Goal: Information Seeking & Learning: Understand process/instructions

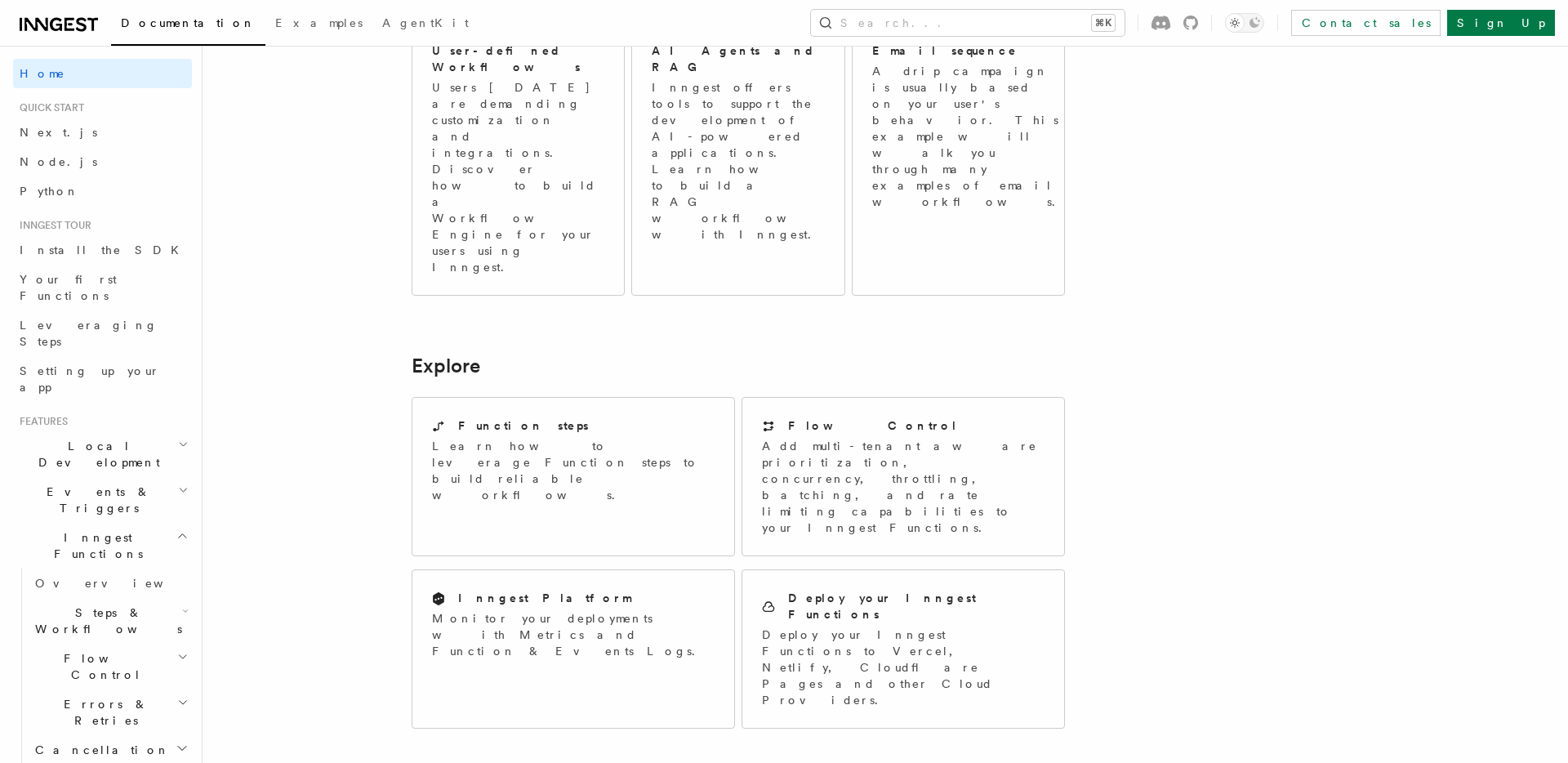
scroll to position [1136, 0]
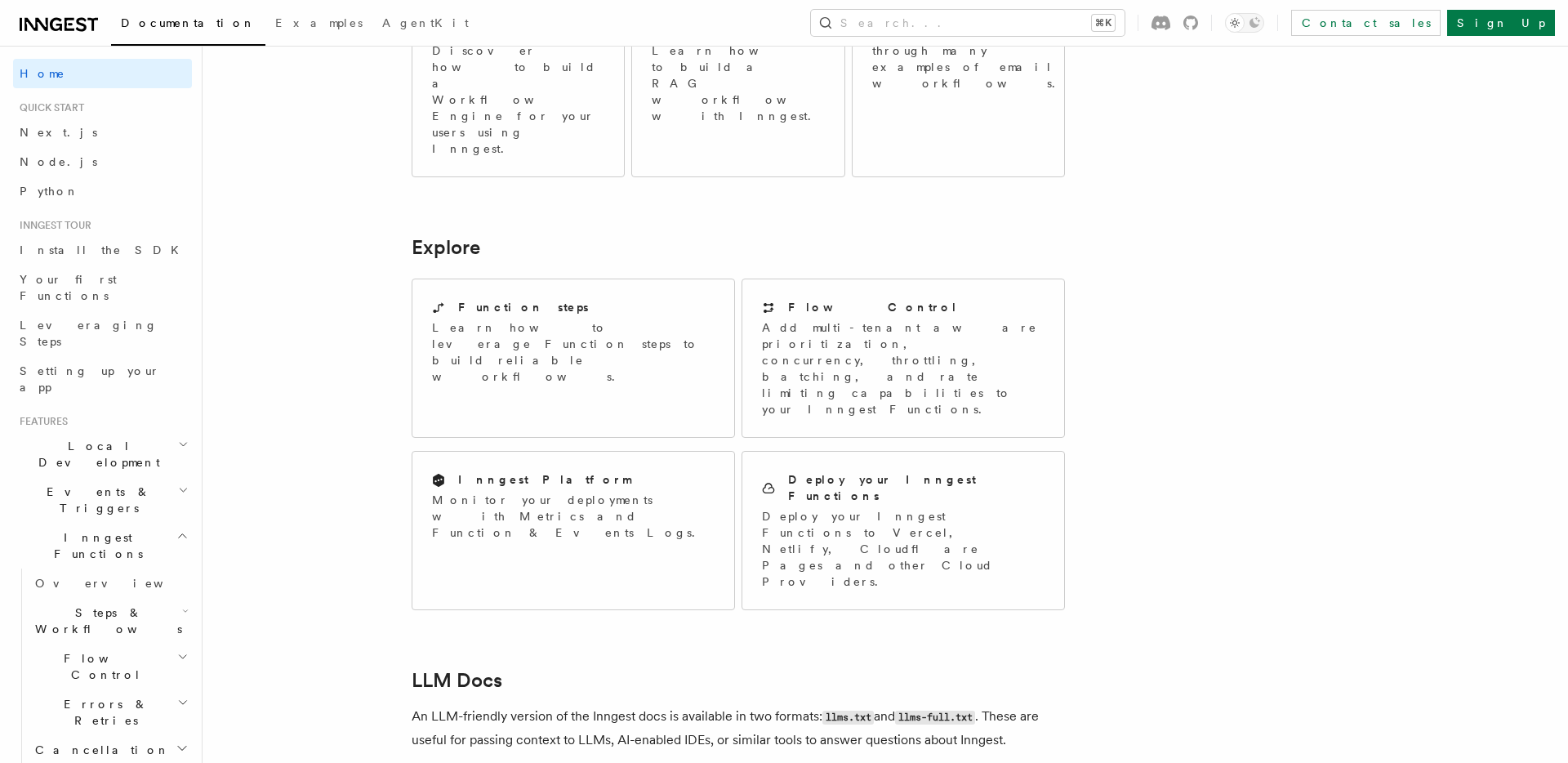
click at [985, 502] on article "Inngest Documentation Inngest is an event-driven durable execution platform tha…" at bounding box center [843, 153] width 1228 height 2437
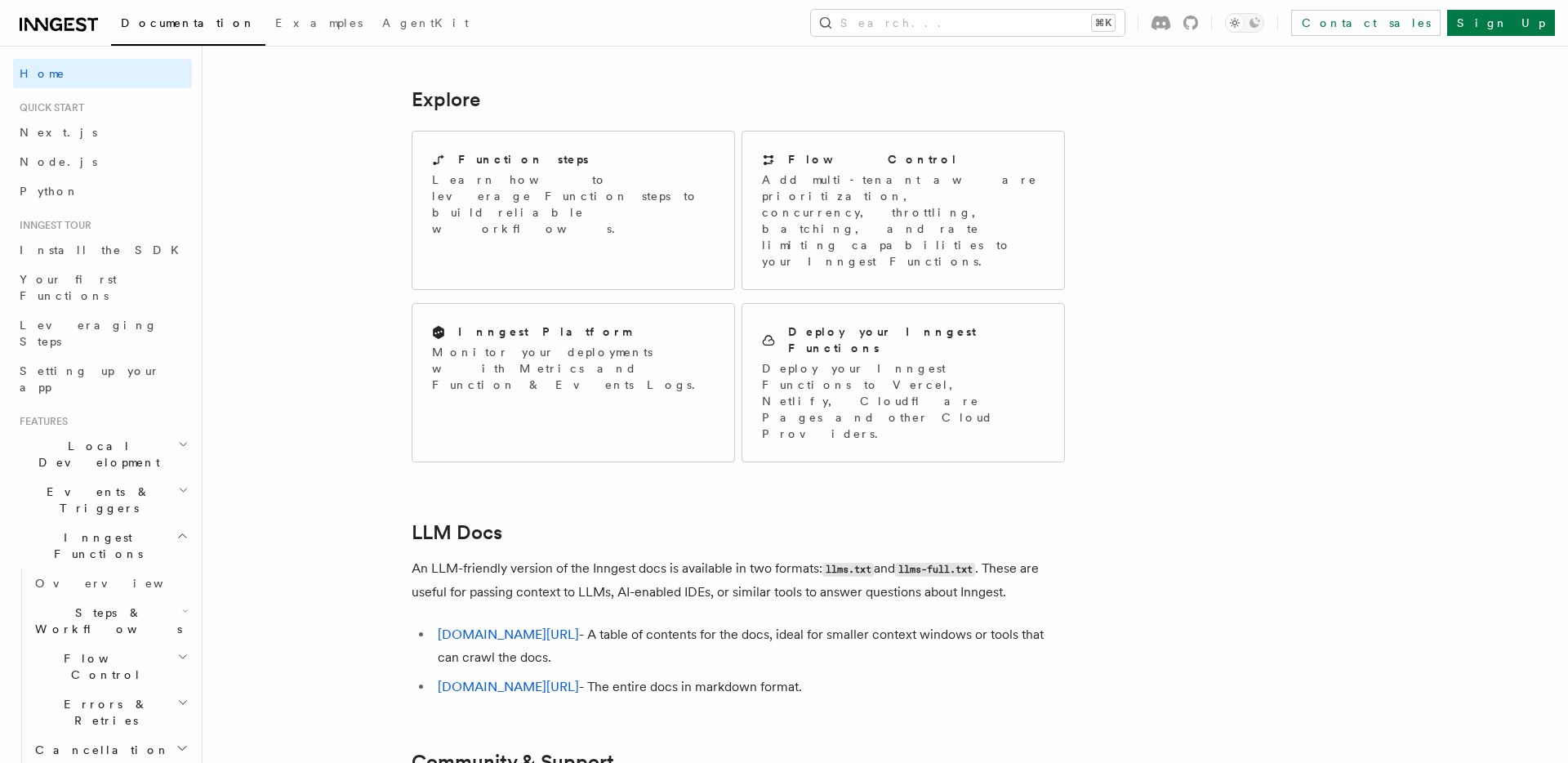
scroll to position [1286, 0]
click at [309, 583] on article "Inngest Documentation Inngest is an event-driven durable execution platform tha…" at bounding box center [843, 4] width 1228 height 2437
click at [534, 676] on link "[DOMAIN_NAME][URL]" at bounding box center [508, 683] width 141 height 15
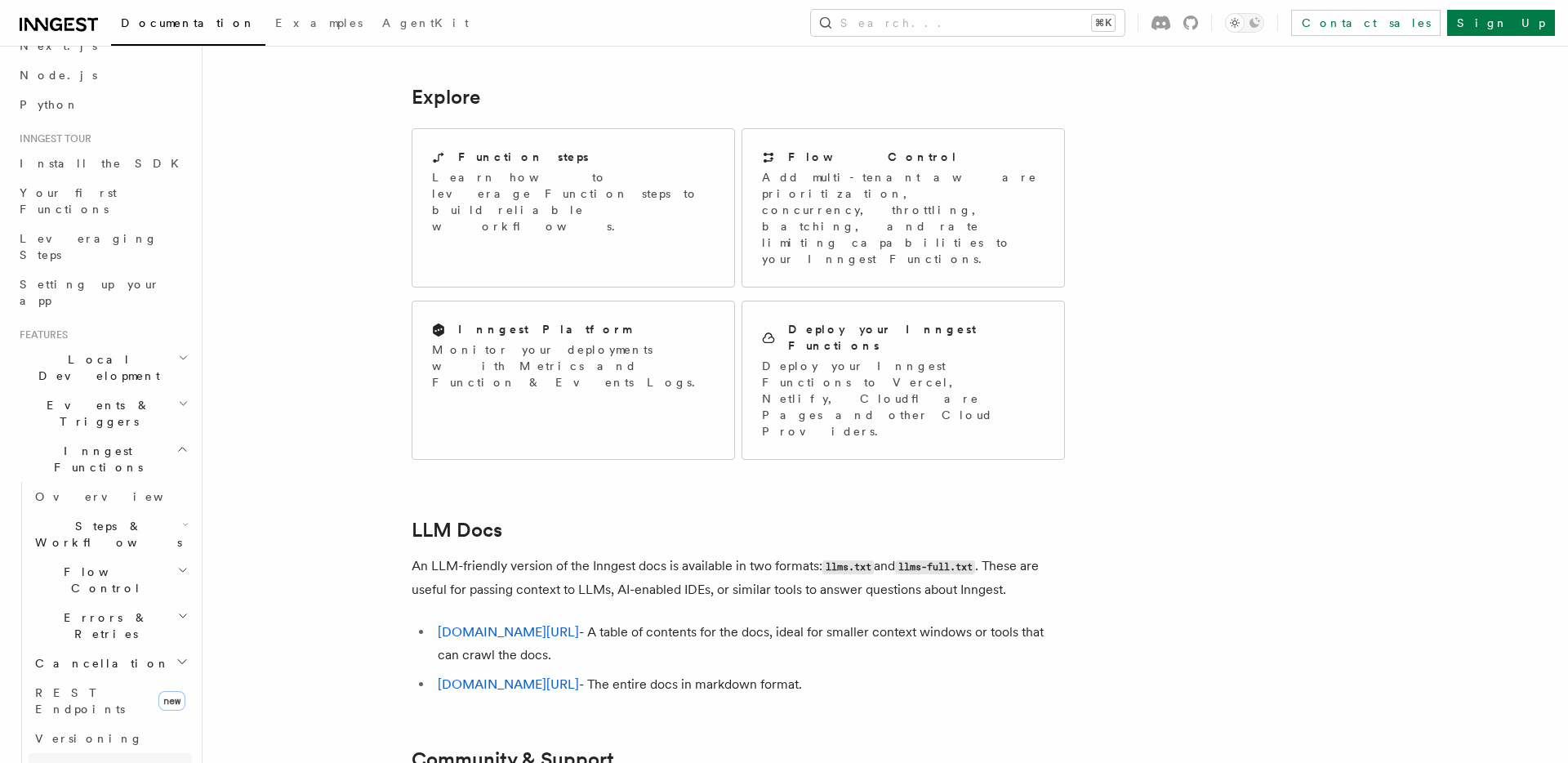
scroll to position [63, 0]
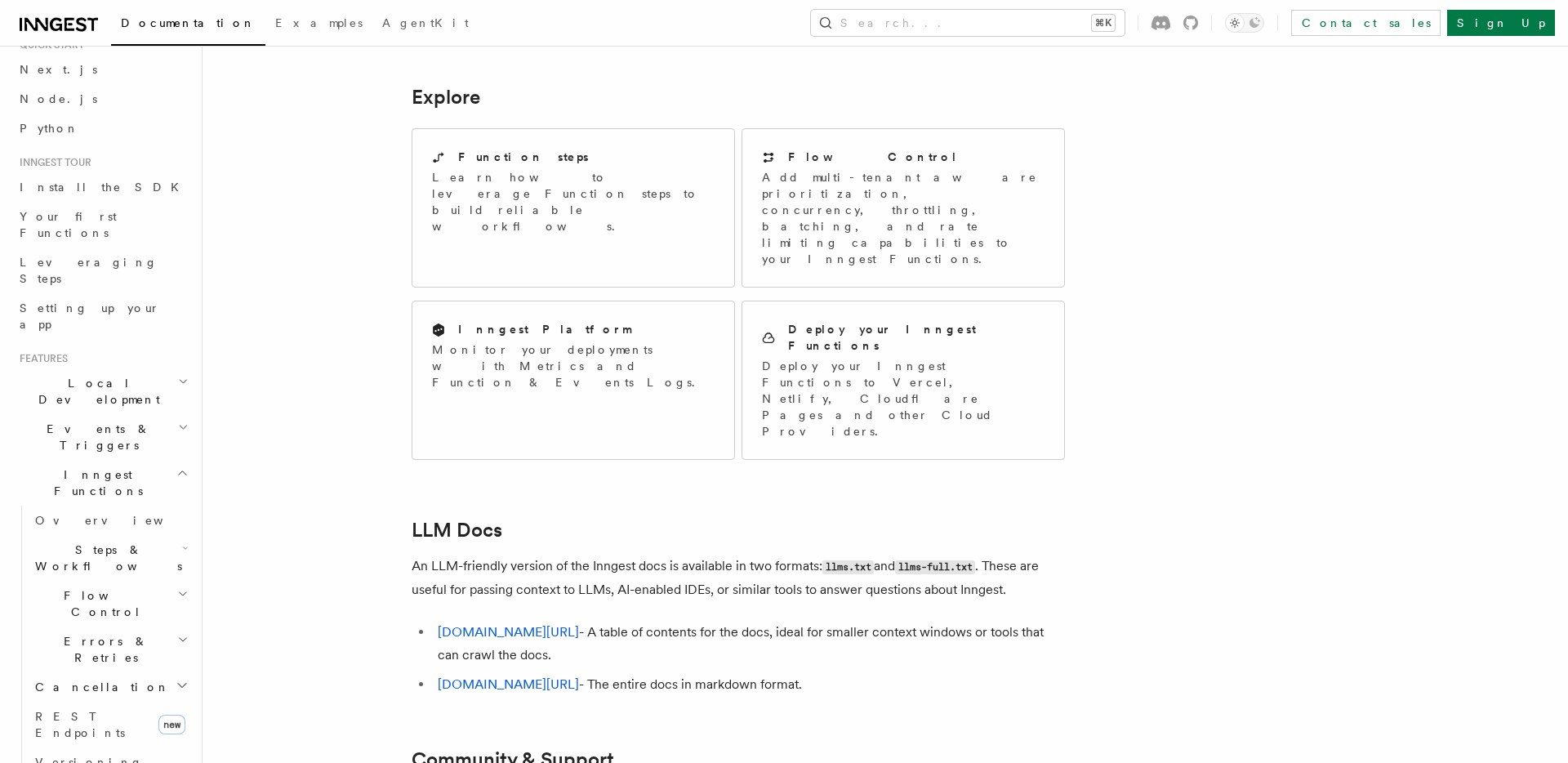
click at [103, 541] on span "Steps & Workflows" at bounding box center [105, 557] width 153 height 32
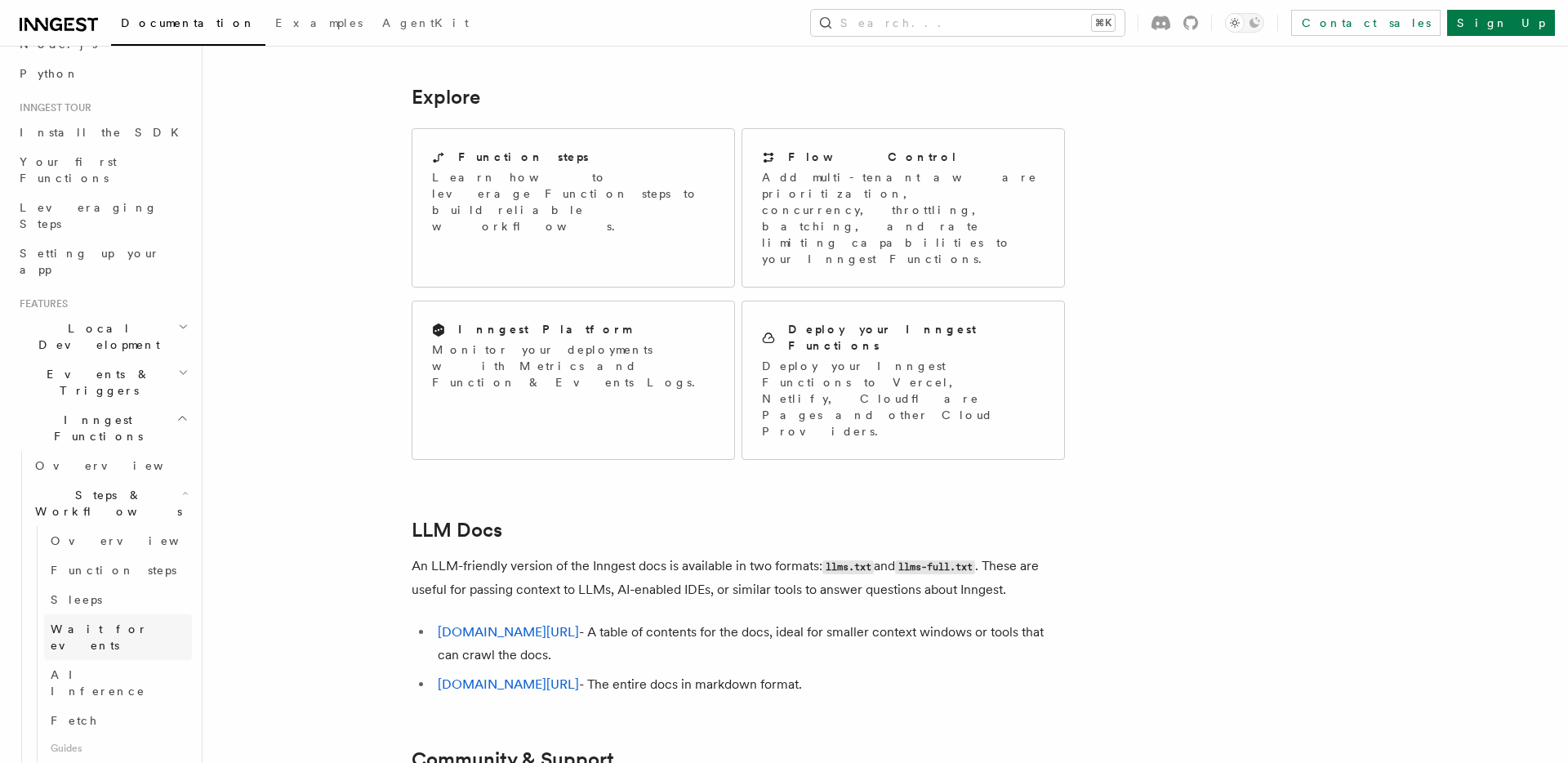
scroll to position [121, 0]
click at [87, 531] on span "Overview" at bounding box center [134, 537] width 168 height 13
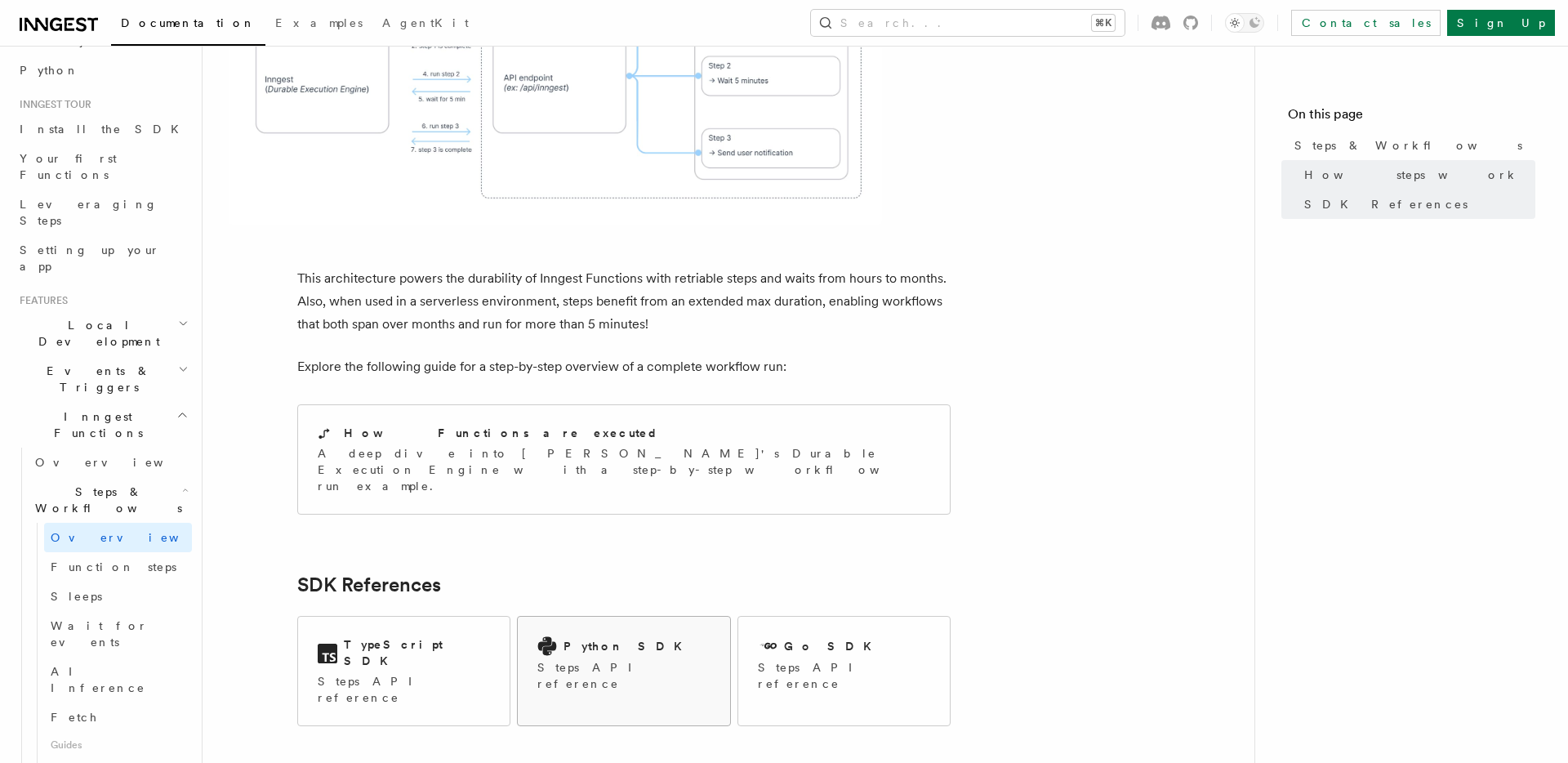
scroll to position [1501, 0]
